Goal: Find specific page/section: Find specific page/section

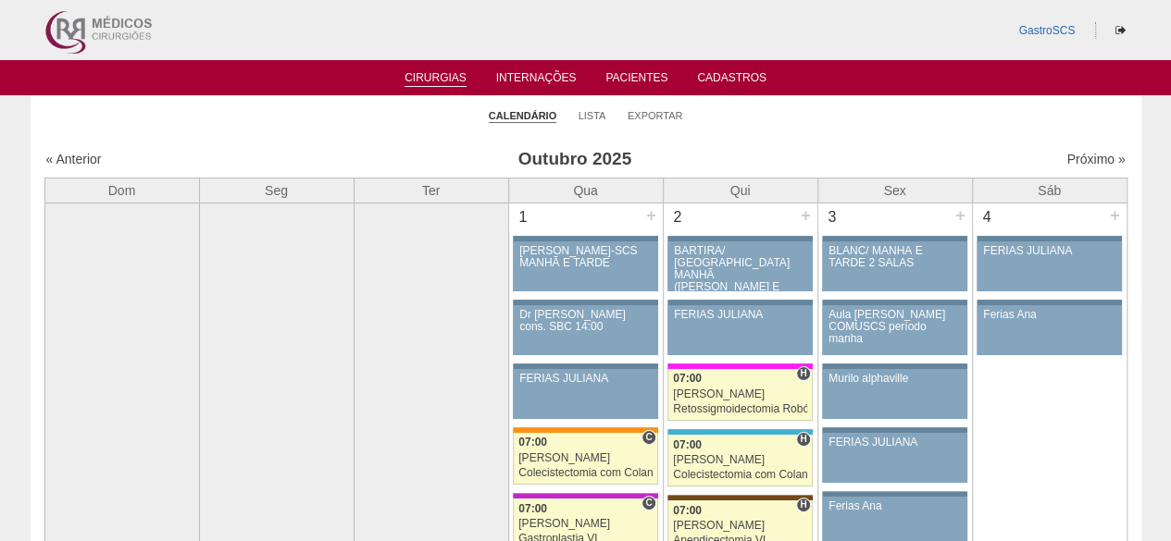
click at [585, 123] on li "Lista" at bounding box center [592, 115] width 28 height 26
click at [590, 118] on link "Lista" at bounding box center [592, 116] width 28 height 14
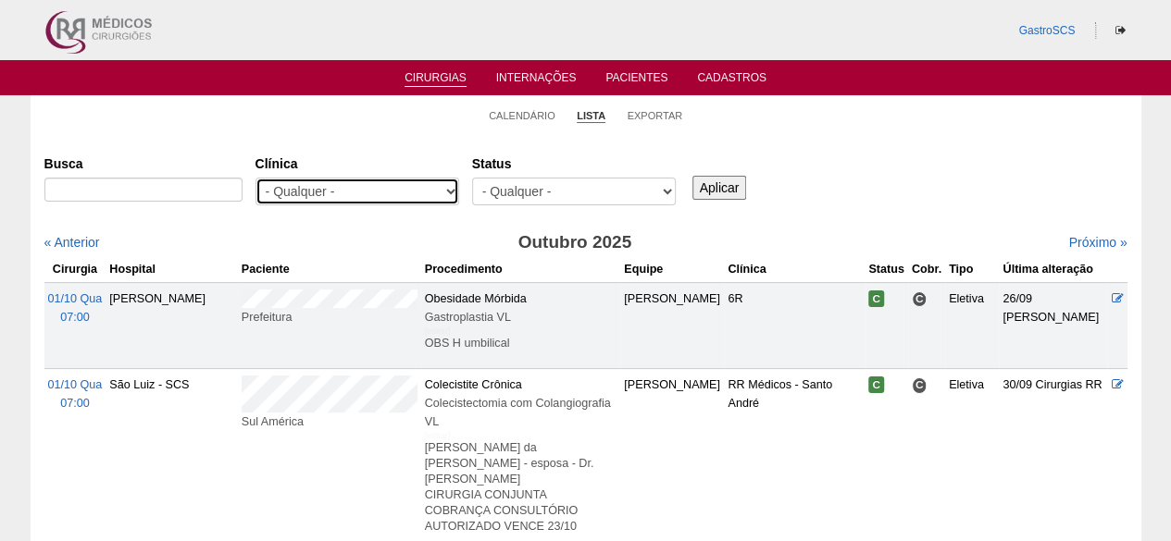
click at [398, 196] on select "- Qualquer - 6R Alphaville Assunção Bartira Brasil Christovão da Gama Cruz Azul…" at bounding box center [357, 192] width 204 height 28
click at [511, 118] on link "Calendário" at bounding box center [522, 116] width 67 height 14
